Goal: Task Accomplishment & Management: Manage account settings

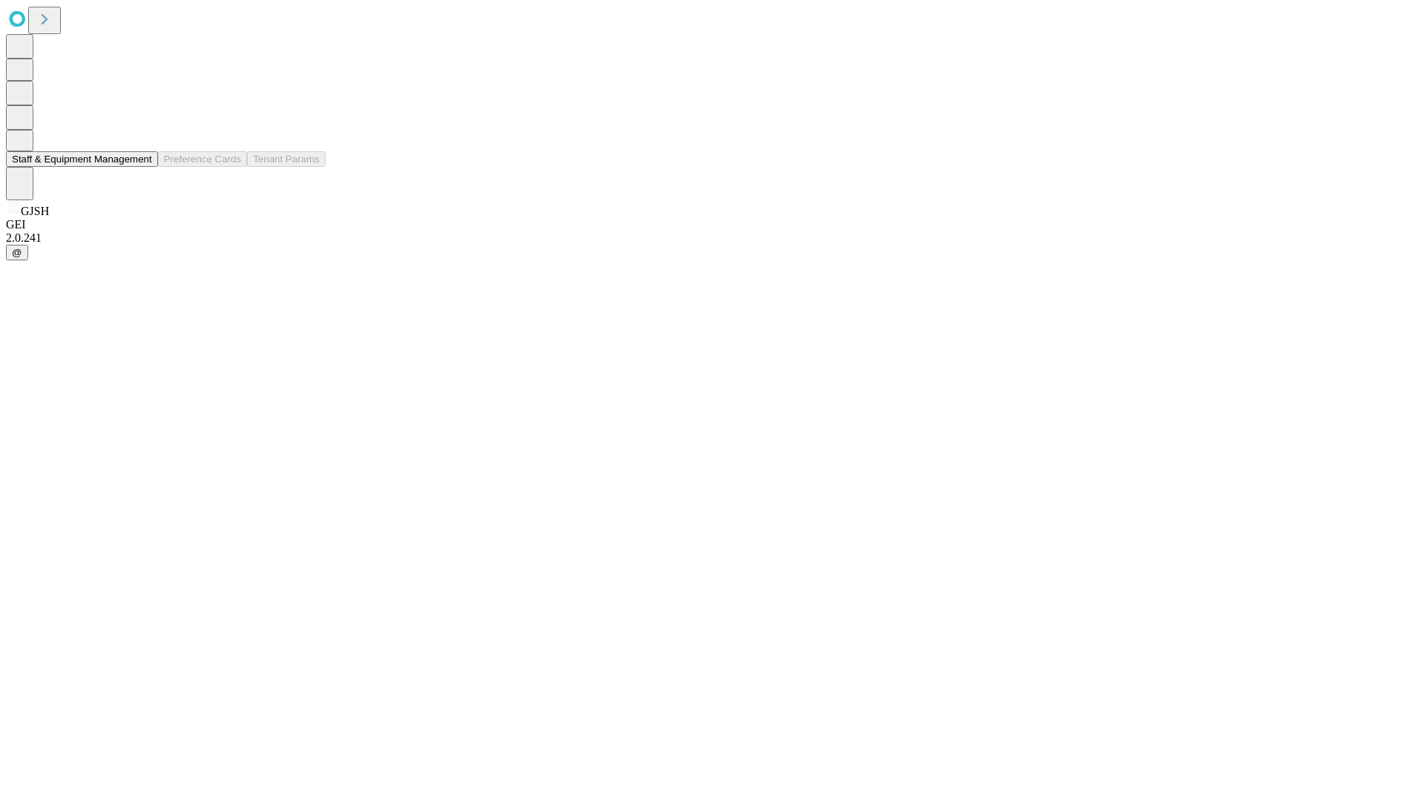
click at [142, 167] on button "Staff & Equipment Management" at bounding box center [82, 159] width 152 height 16
